Goal: Information Seeking & Learning: Learn about a topic

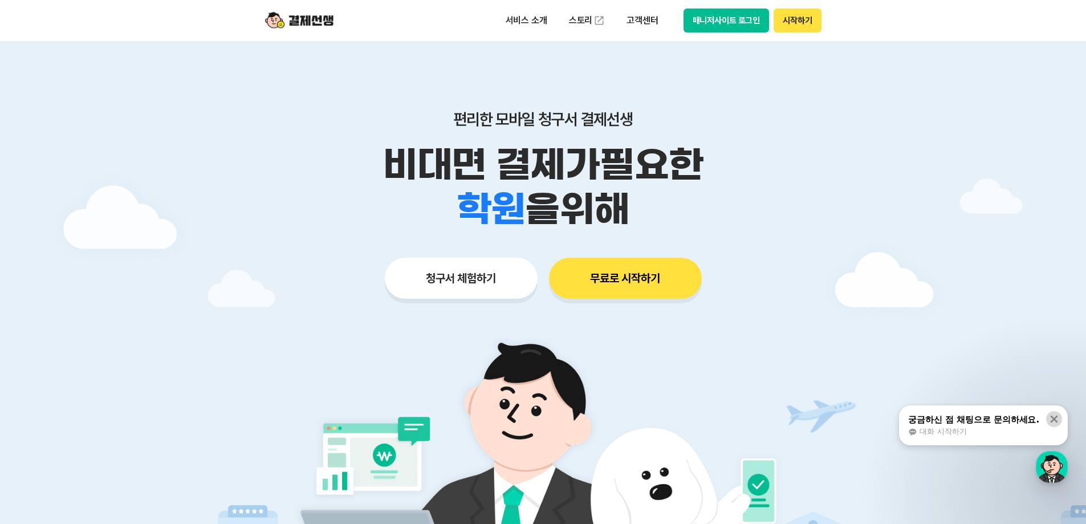
click at [1060, 412] on div "닫기" at bounding box center [1057, 416] width 22 height 22
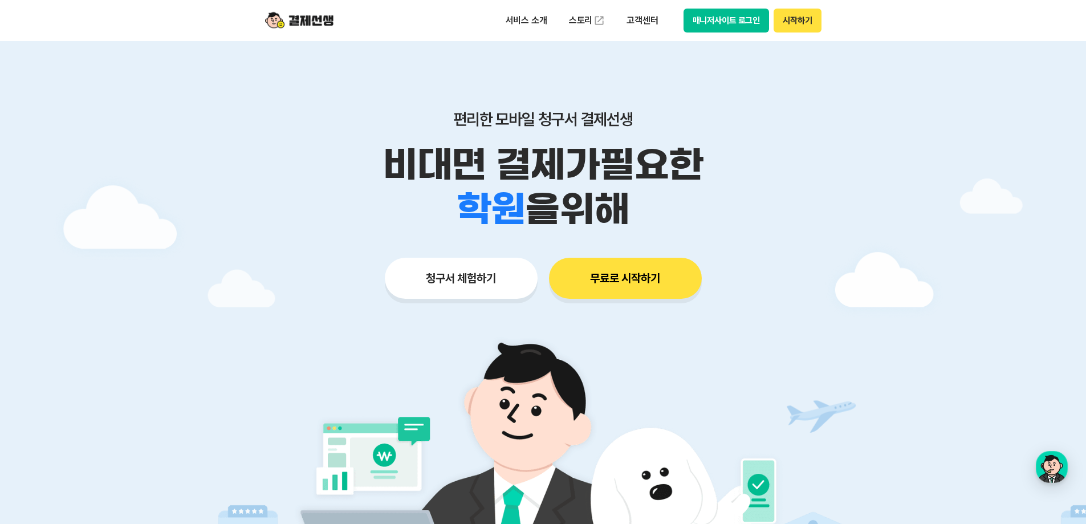
click at [1056, 420] on icon at bounding box center [1054, 419] width 7 height 7
click at [850, 306] on div at bounding box center [543, 342] width 1086 height 602
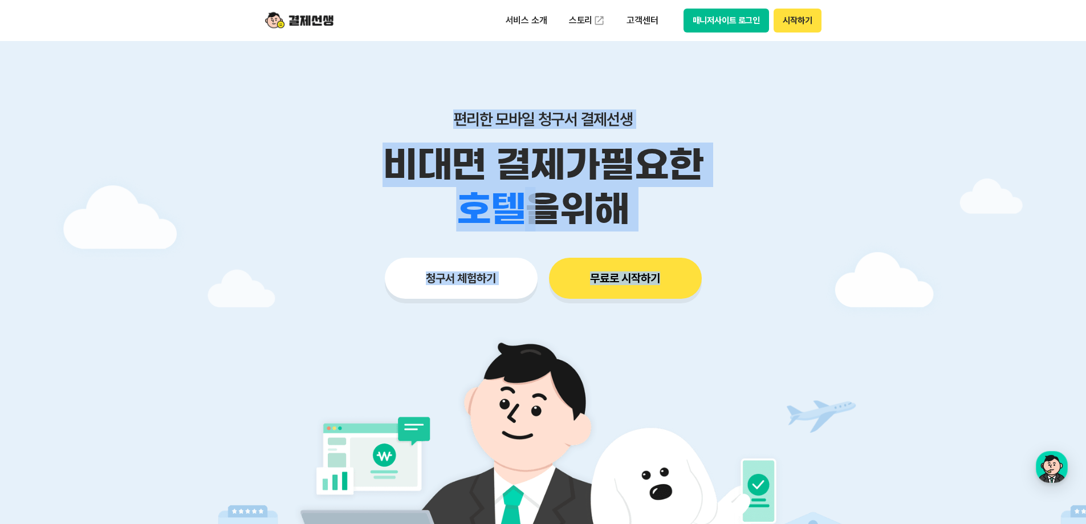
drag, startPoint x: 856, startPoint y: 274, endPoint x: 721, endPoint y: 240, distance: 139.0
click at [721, 240] on main "편리한 모바일 청구서 결제선생 비대면 결제가 필요한 학원 공부방 호텔 쇼핑몰 병원 배달 보험사 항공사 골프장 을 위해 청구서 체험하기 무료로 …" at bounding box center [543, 342] width 1086 height 602
click at [413, 139] on div "편리한 모바일 청구서 결제선생 비대면 결제가 필요한 학원 공부방 호텔 쇼핑몰 병원 배달 보험사 항공사 골프장 을 위해" at bounding box center [543, 170] width 584 height 122
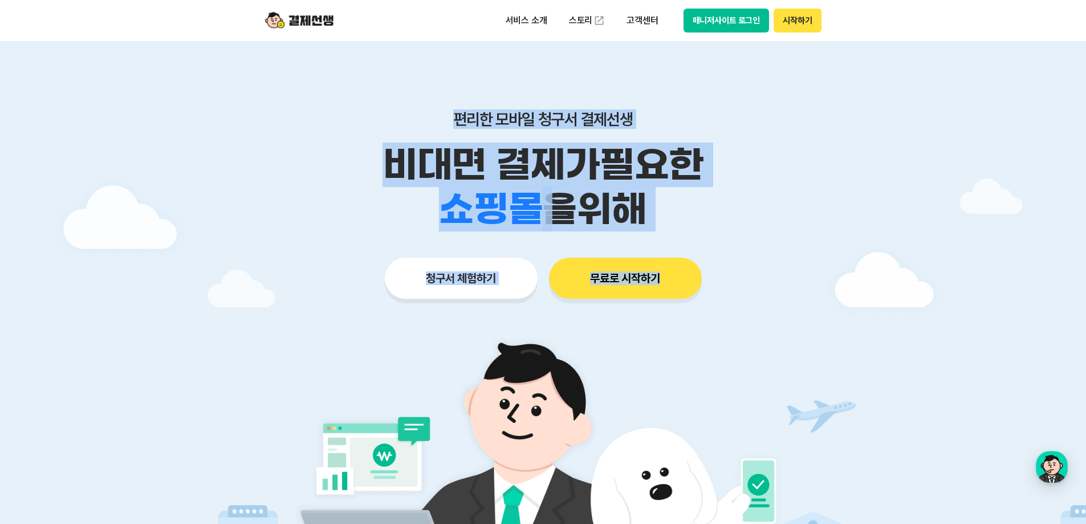
click at [288, 159] on p "비대면 결제가 필요한" at bounding box center [543, 165] width 584 height 44
click at [635, 204] on span "을 위해" at bounding box center [594, 209] width 104 height 44
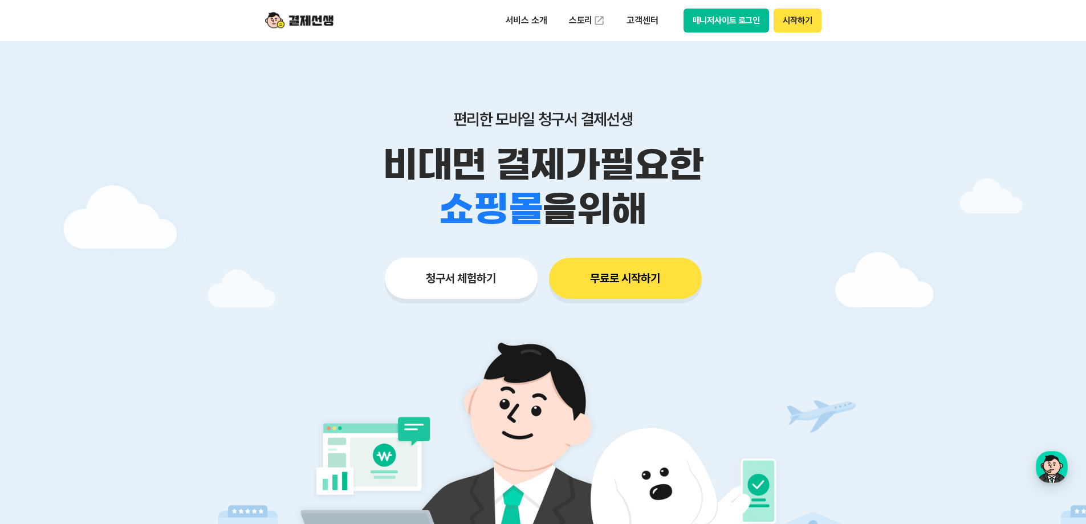
click at [627, 216] on span "을 위해" at bounding box center [594, 209] width 104 height 44
drag, startPoint x: 383, startPoint y: 153, endPoint x: 639, endPoint y: 210, distance: 262.3
click at [638, 210] on div "비대면 결제가 필요한 학원 공부방 호텔 쇼핑몰 병원 배달 보험사 항공사 골프장 을 위해" at bounding box center [543, 187] width 584 height 89
click at [782, 231] on div "학원 공부방 호텔 쇼핑몰 병원 배달 보험사 항공사 골프장 을 위해" at bounding box center [543, 209] width 584 height 44
drag, startPoint x: 855, startPoint y: 233, endPoint x: 900, endPoint y: 234, distance: 44.5
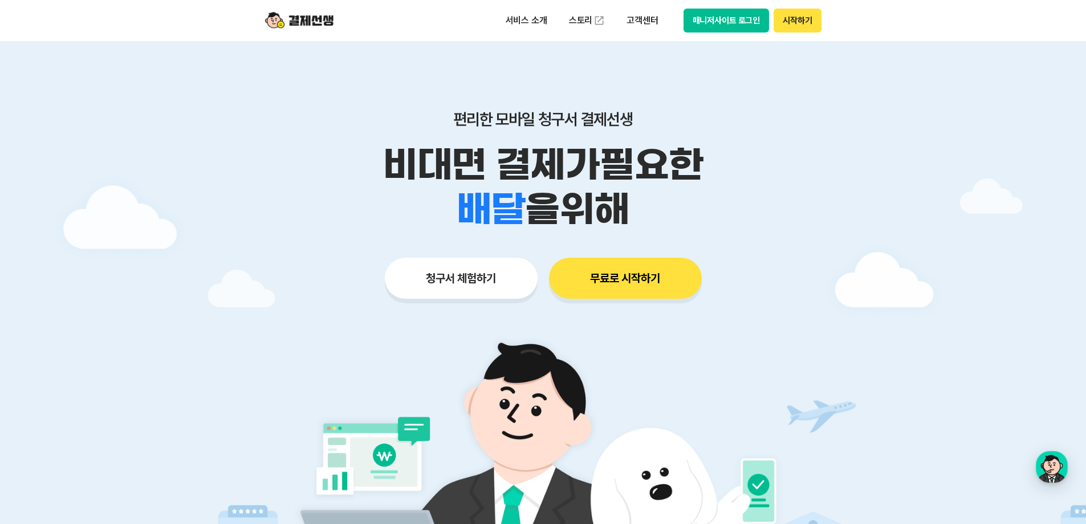
click at [865, 232] on div at bounding box center [543, 342] width 1086 height 602
